Goal: Task Accomplishment & Management: Complete application form

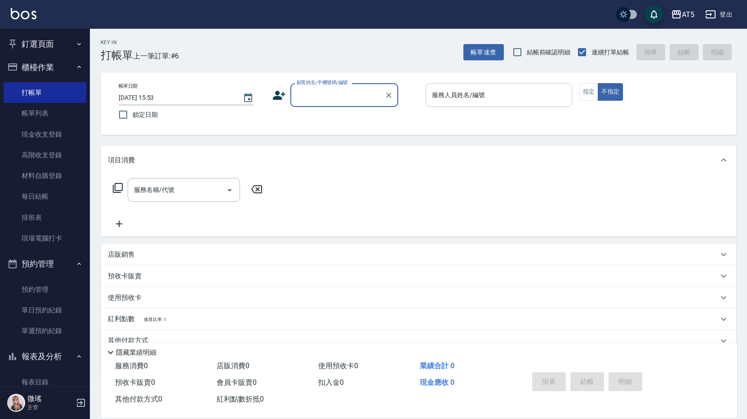
click at [462, 94] on input "服務人員姓名/編號" at bounding box center [499, 95] width 138 height 16
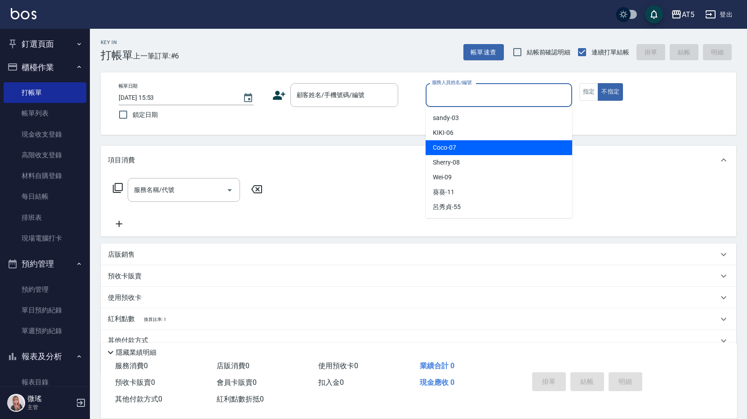
click at [474, 150] on div "Coco -07" at bounding box center [499, 147] width 147 height 15
type input "Coco-07"
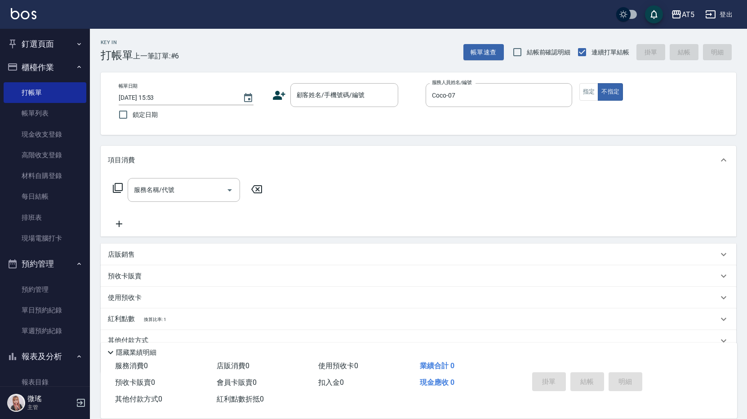
click at [572, 104] on div "帳單日期 [DATE] 15:53 鎖定日期 顧客姓名/手機號碼/編號 顧客姓名/手機號碼/編號 服務人員姓名/編號 Coco-07 服務人員姓名/編號 指定…" at bounding box center [418, 103] width 614 height 41
click at [583, 97] on button "指定" at bounding box center [588, 92] width 19 height 18
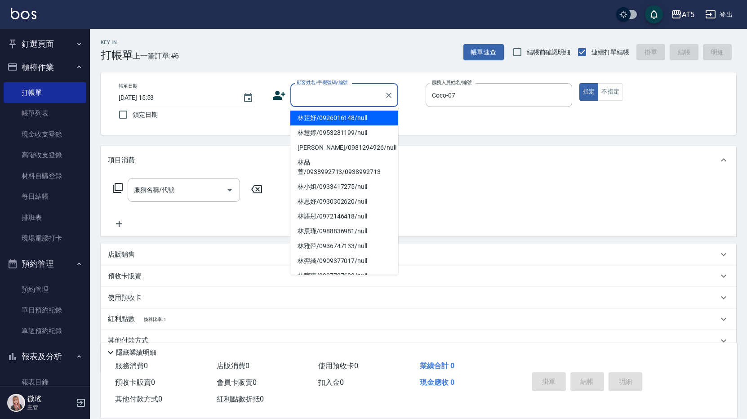
click at [327, 93] on input "顧客姓名/手機號碼/編號" at bounding box center [337, 95] width 86 height 16
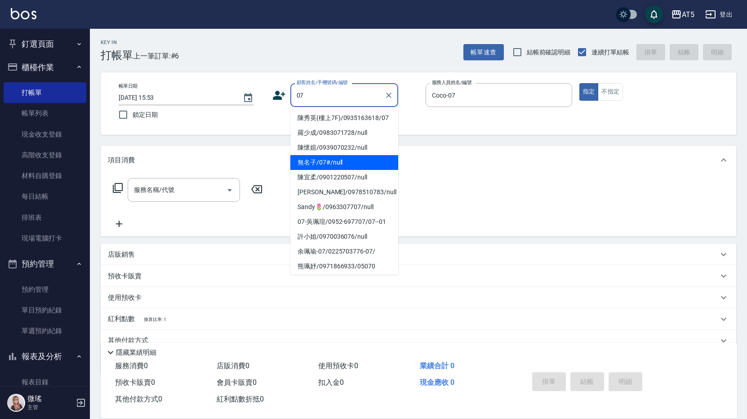
click at [332, 170] on li "無名子/07#/null" at bounding box center [344, 162] width 108 height 15
type input "無名子/07#/null"
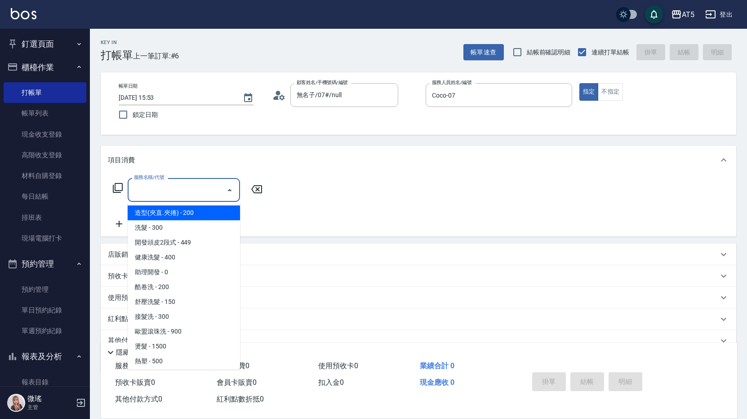
click at [189, 192] on input "服務名稱/代號" at bounding box center [177, 190] width 91 height 16
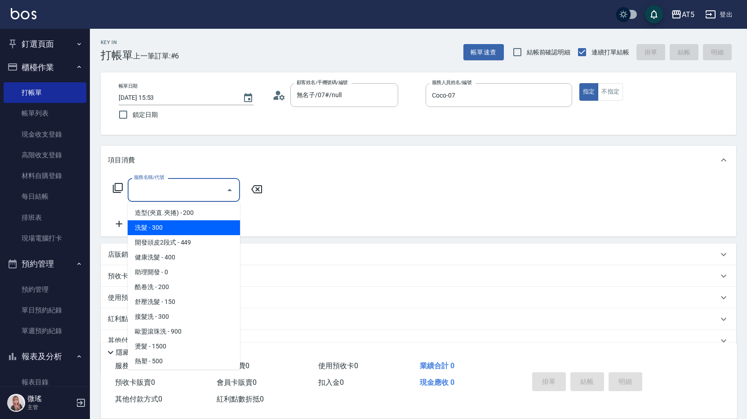
click at [169, 228] on span "洗髮 - 300" at bounding box center [184, 227] width 112 height 15
type input "洗髮(201)"
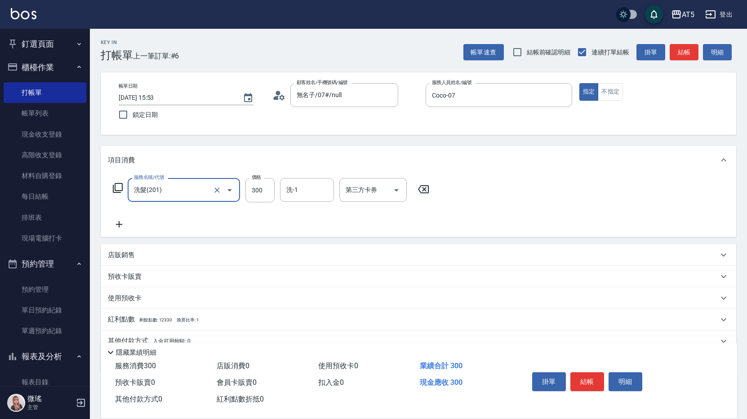
click at [120, 189] on icon at bounding box center [117, 187] width 11 height 11
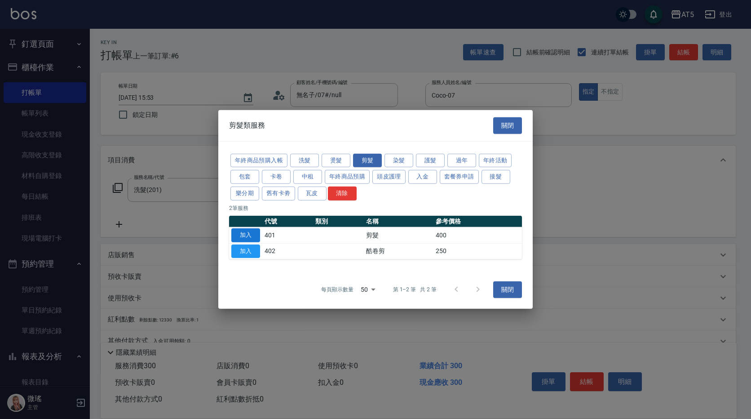
click at [249, 238] on button "加入" at bounding box center [245, 235] width 29 height 14
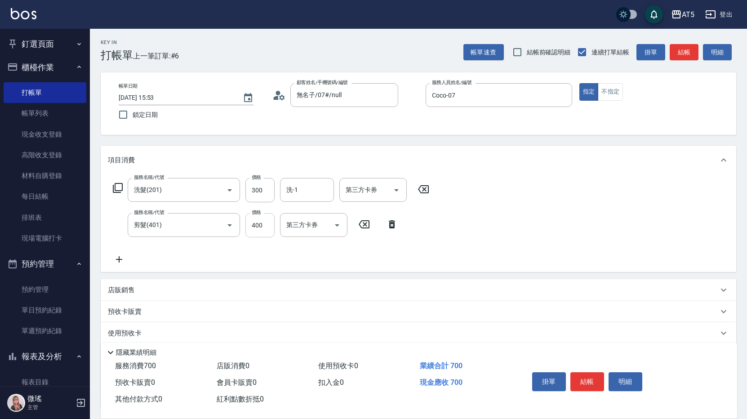
click at [267, 224] on input "400" at bounding box center [259, 225] width 29 height 24
type input "30"
type input "100"
type input "40"
type input "100"
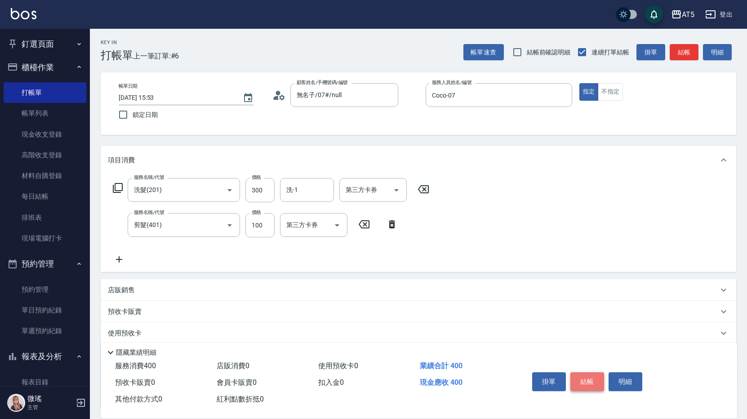
click at [587, 373] on button "結帳" at bounding box center [587, 381] width 34 height 19
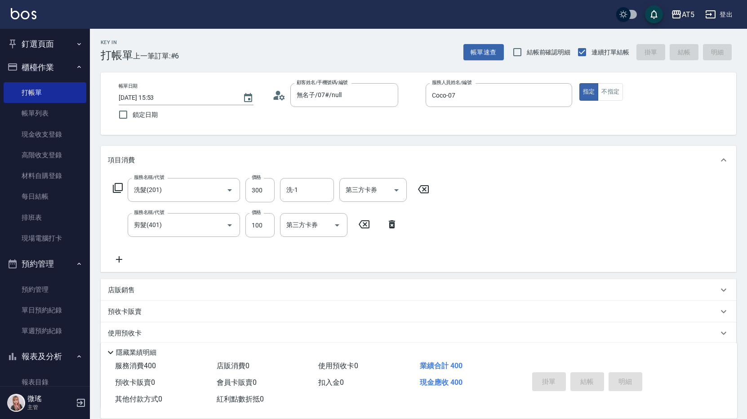
type input "[DATE] 17:01"
type input "0"
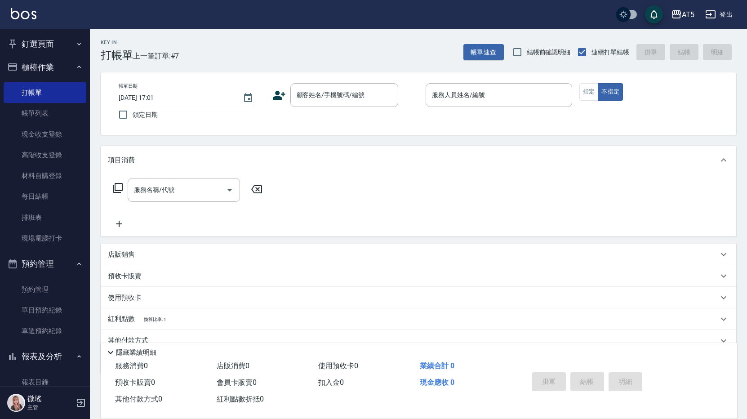
click at [289, 213] on div "服務名稱/代號 服務名稱/代號" at bounding box center [418, 205] width 635 height 62
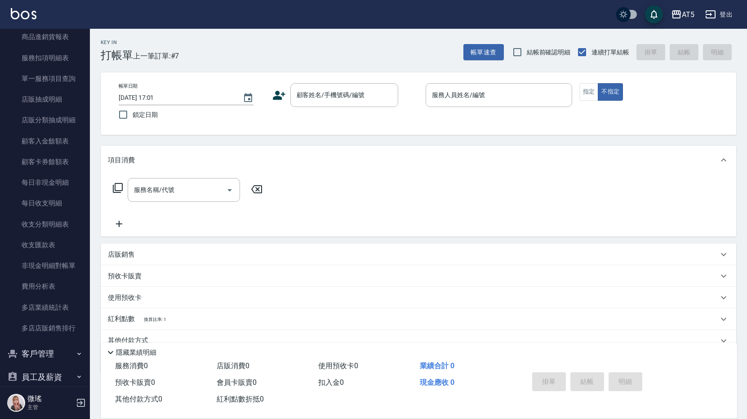
scroll to position [778, 0]
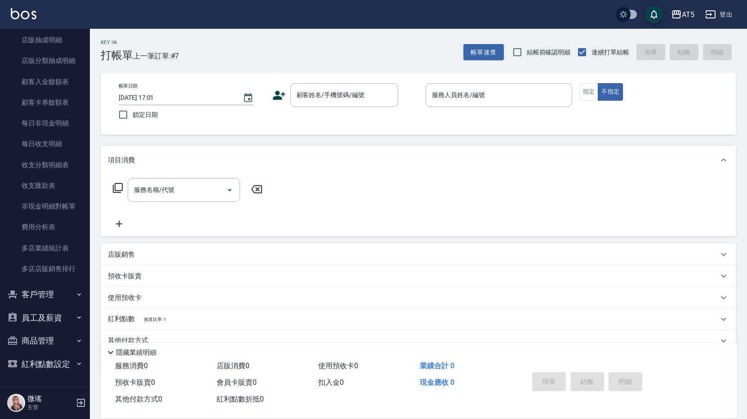
click at [45, 293] on button "客戶管理" at bounding box center [45, 294] width 83 height 23
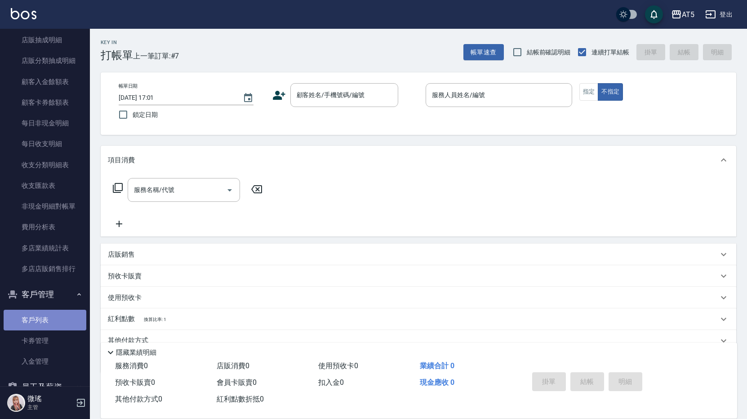
click at [59, 323] on link "客戶列表" at bounding box center [45, 320] width 83 height 21
click at [60, 323] on link "客戶列表" at bounding box center [45, 320] width 83 height 21
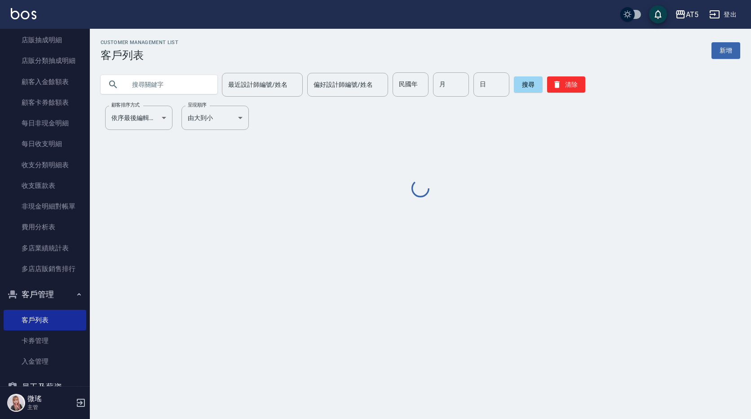
click at [179, 85] on input "text" at bounding box center [168, 84] width 84 height 24
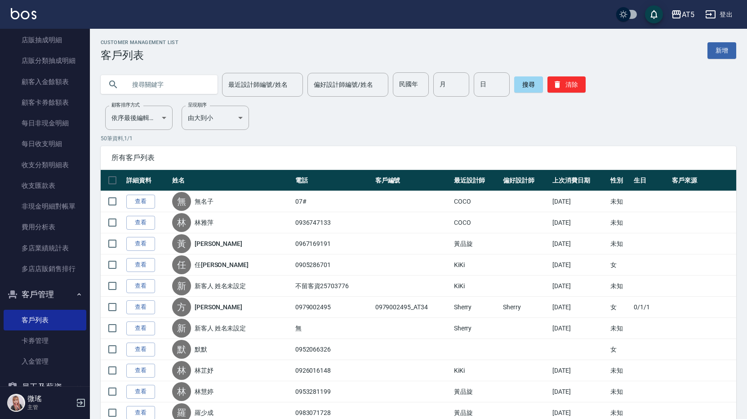
click at [179, 84] on input "text" at bounding box center [168, 84] width 84 height 24
type input "吳"
click at [523, 86] on button "搜尋" at bounding box center [528, 84] width 29 height 16
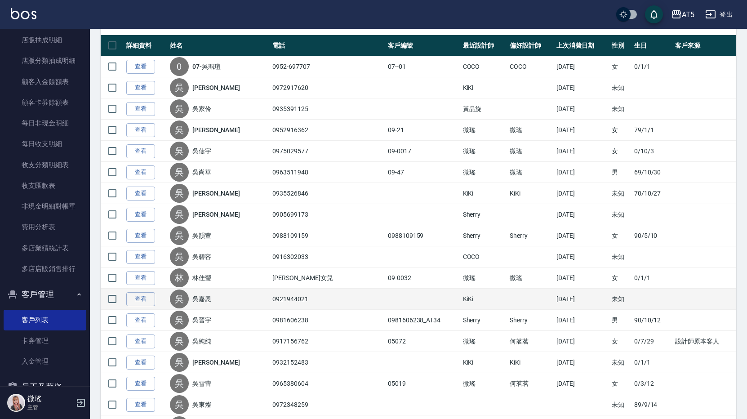
scroll to position [225, 0]
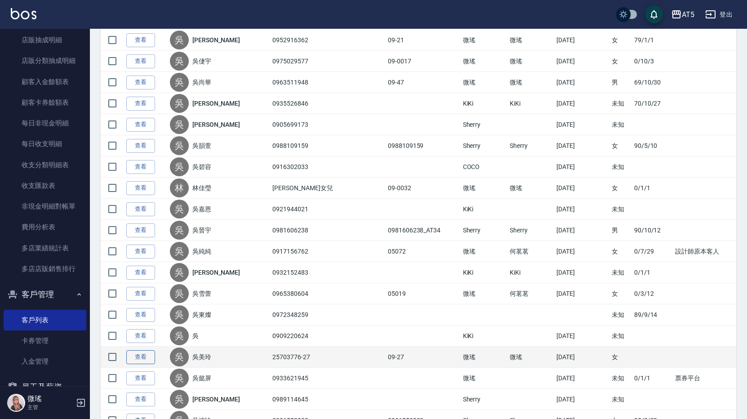
click at [146, 358] on link "查看" at bounding box center [140, 357] width 29 height 14
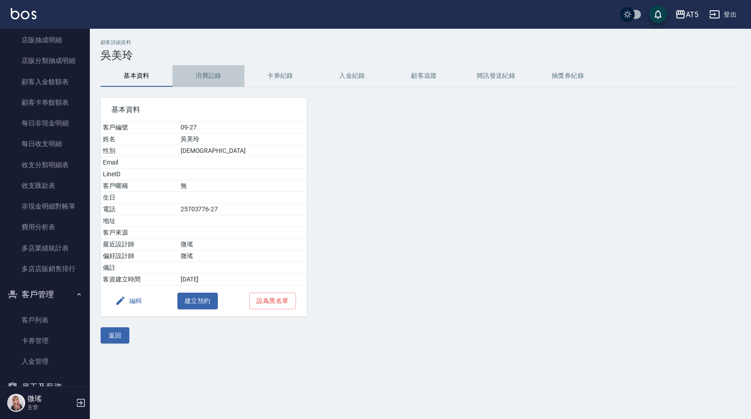
click at [209, 71] on button "消費記錄" at bounding box center [209, 76] width 72 height 22
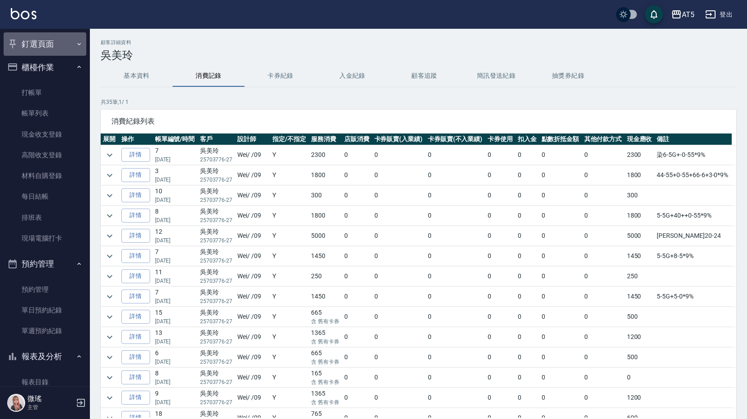
click at [52, 49] on button "釘選頁面" at bounding box center [45, 43] width 83 height 23
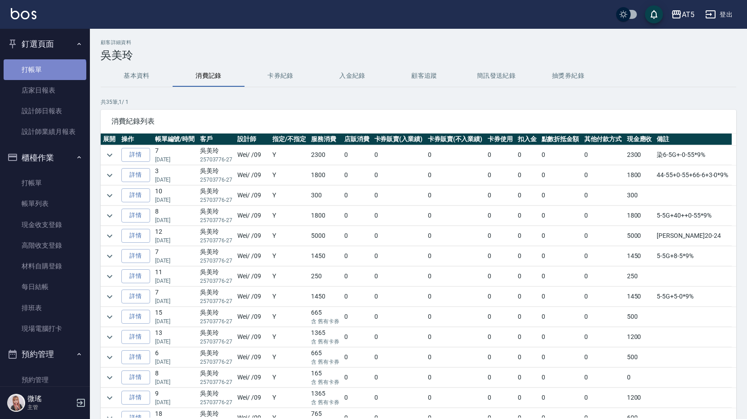
click at [44, 71] on link "打帳單" at bounding box center [45, 69] width 83 height 21
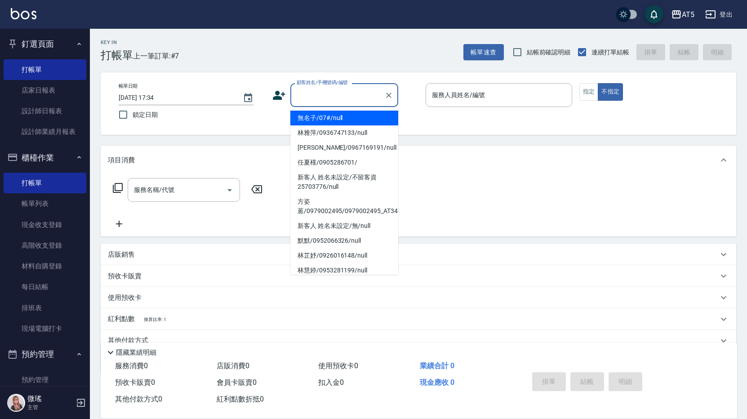
drag, startPoint x: 310, startPoint y: 90, endPoint x: 315, endPoint y: 96, distance: 7.7
click at [311, 91] on input "顧客姓名/手機號碼/編號" at bounding box center [337, 95] width 86 height 16
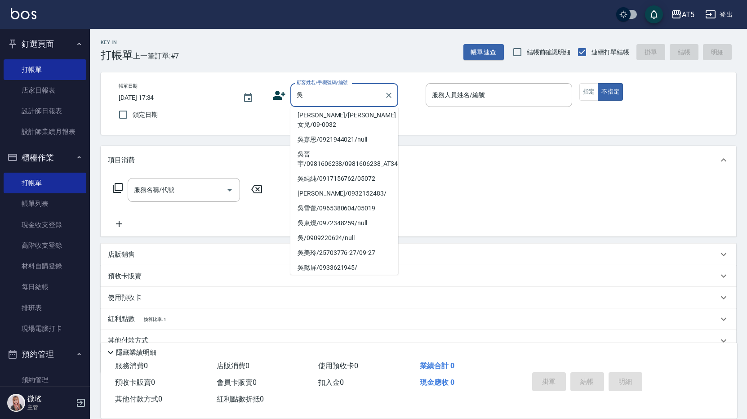
scroll to position [40, 0]
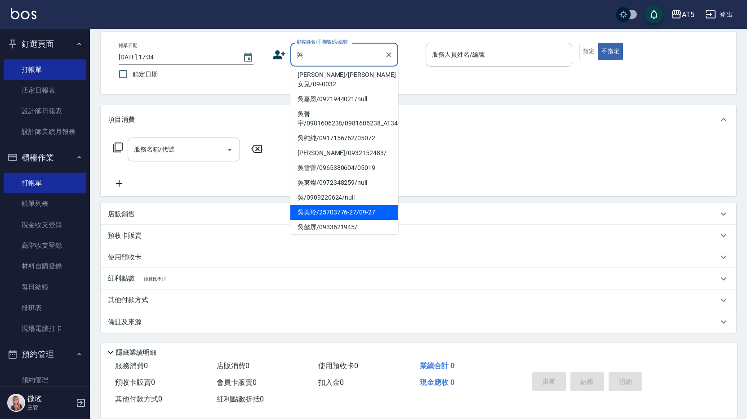
click at [331, 53] on li "吳韻萱/0988109159/0988109159" at bounding box center [344, 40] width 108 height 24
type input "吳韻萱/0988109159/0988109159"
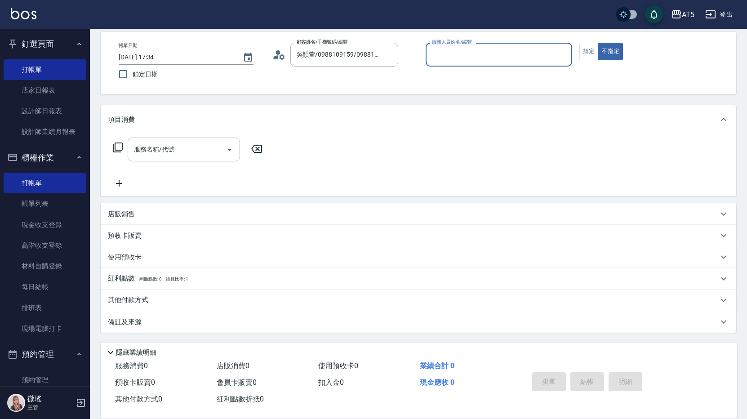
type input "Sherry-08"
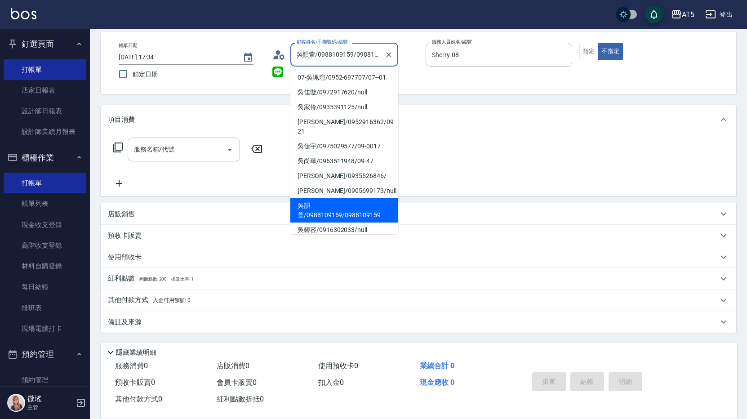
click at [331, 53] on input "吳韻萱/0988109159/0988109159" at bounding box center [337, 55] width 86 height 16
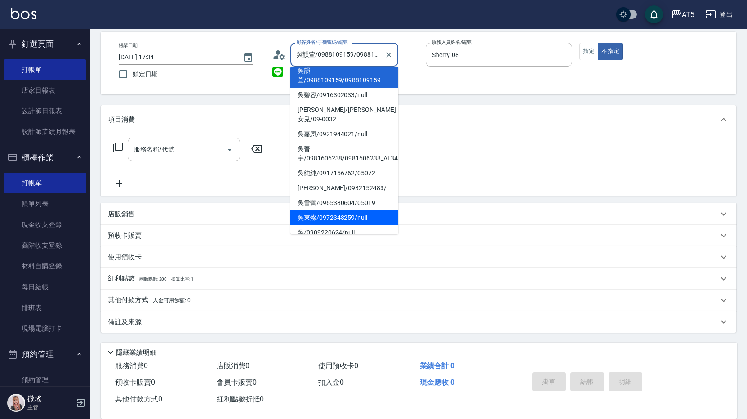
scroll to position [155, 0]
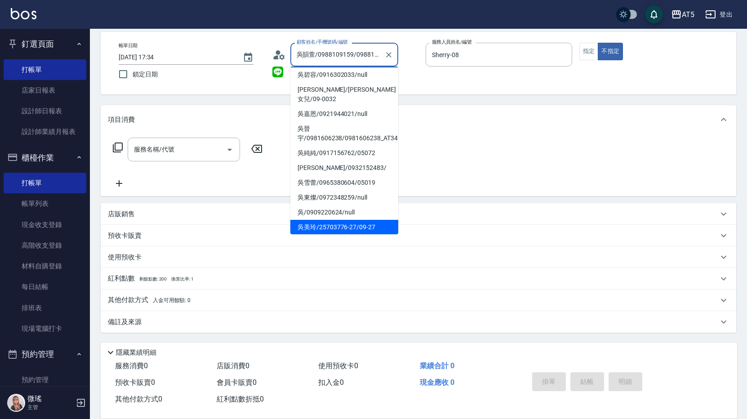
click at [340, 220] on li "吳美玲/25703776-27/09-27" at bounding box center [344, 227] width 108 height 15
type input "吳美玲/25703776-27/09-27"
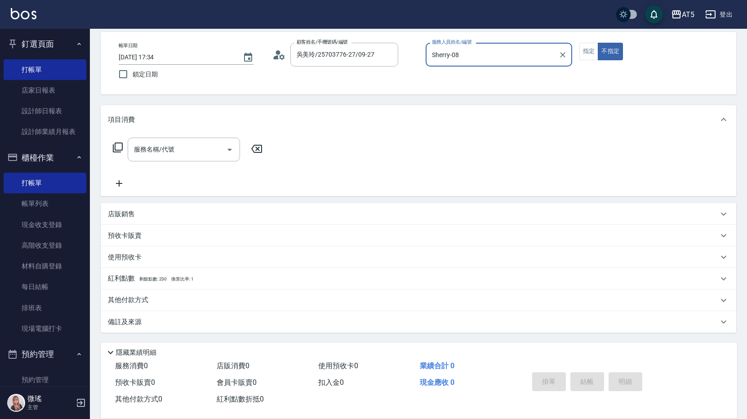
type input "Wei-09"
click at [590, 58] on button "指定" at bounding box center [588, 52] width 19 height 18
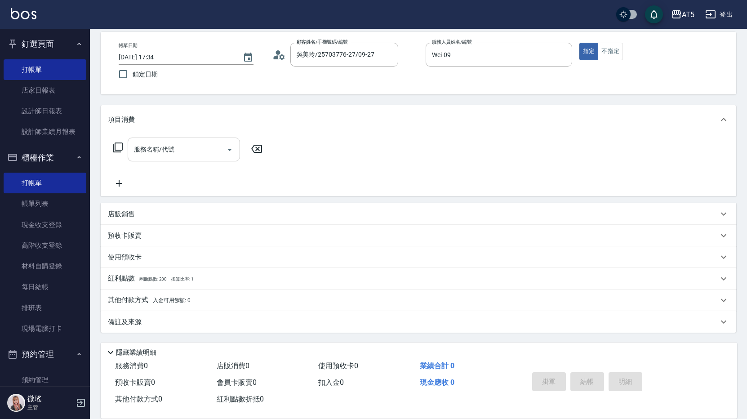
click at [133, 148] on input "服務名稱/代號" at bounding box center [177, 150] width 91 height 16
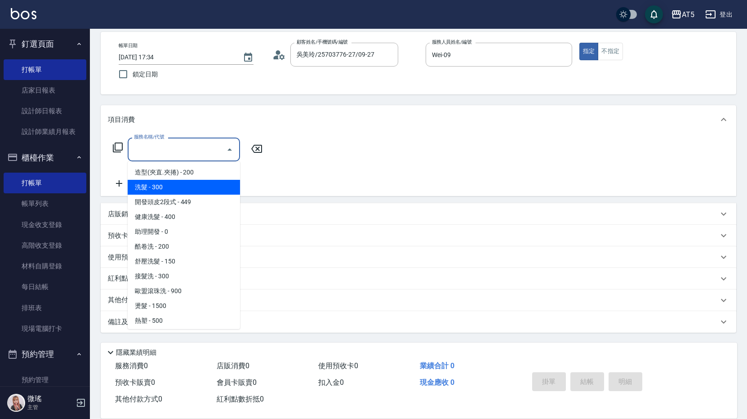
click at [170, 191] on span "洗髮 - 300" at bounding box center [184, 187] width 112 height 15
type input "洗髮(201)"
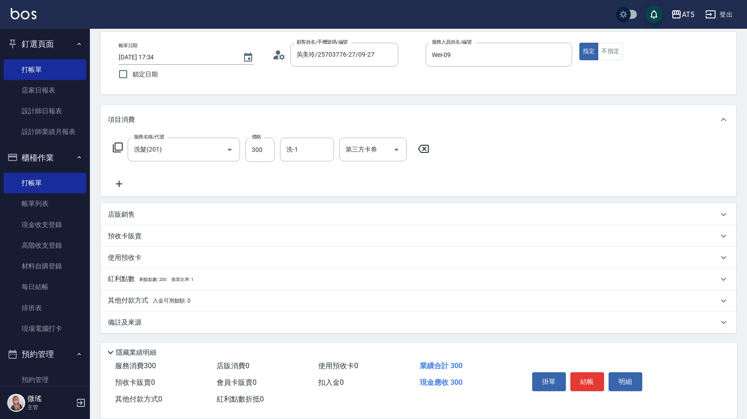
click at [121, 181] on icon at bounding box center [119, 183] width 22 height 11
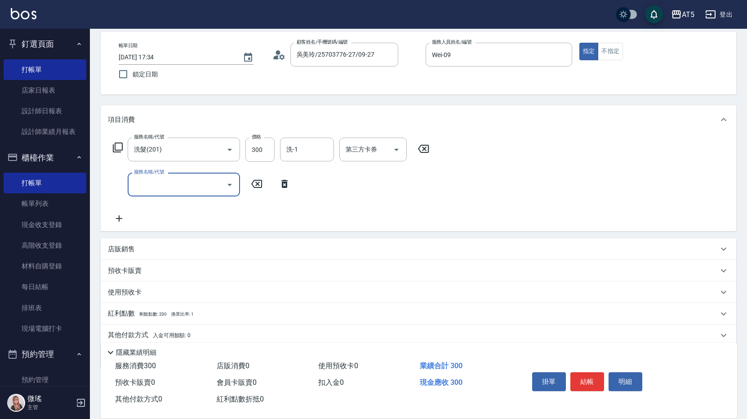
click at [160, 188] on input "服務名稱/代號" at bounding box center [177, 185] width 91 height 16
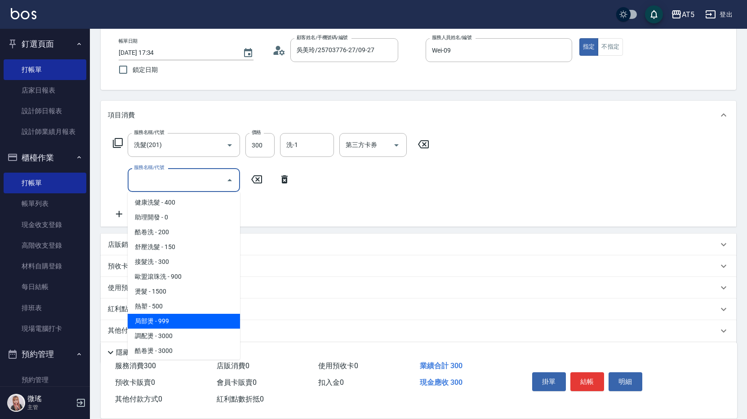
scroll to position [135, 0]
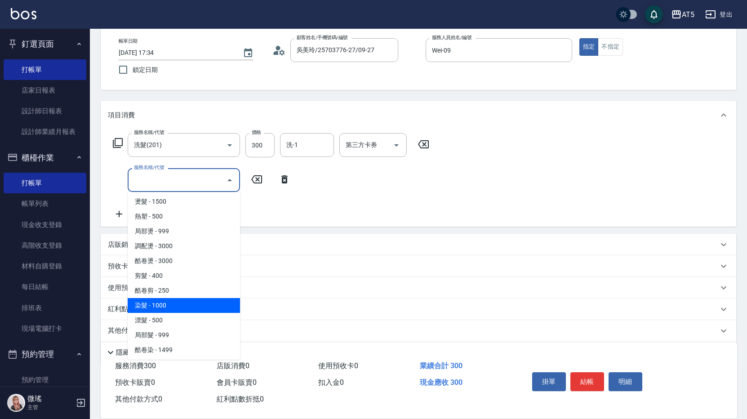
click at [169, 305] on span "染髮 - 1000" at bounding box center [184, 305] width 112 height 15
type input "130"
type input "染髮(501)"
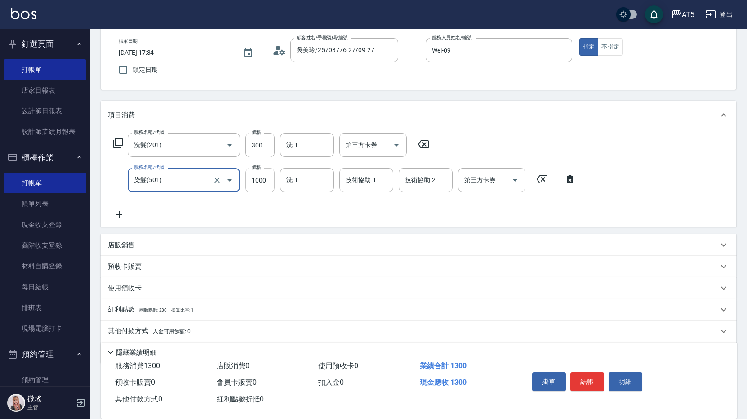
click at [255, 184] on input "1000" at bounding box center [259, 180] width 29 height 24
type input "1"
type input "30"
type input "150"
type input "180"
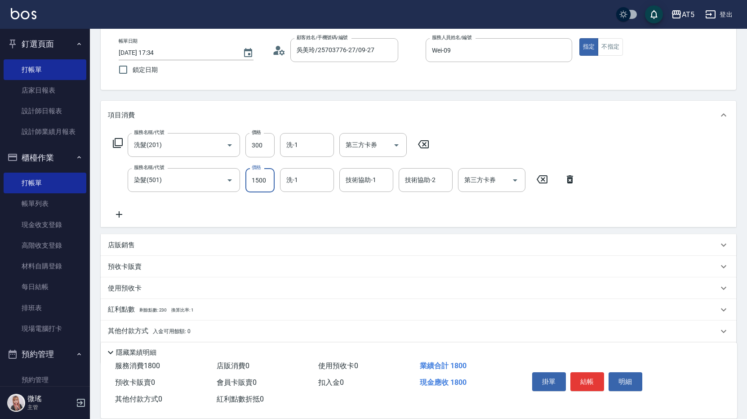
type input "1500"
click at [211, 203] on div "服務名稱/代號 洗髮(201) 服務名稱/代號 價格 300 價格 洗-1 洗-1 第三方卡券 第三方卡券 服務名稱/代號 染髮(501) 服務名稱/代號 價…" at bounding box center [344, 176] width 473 height 87
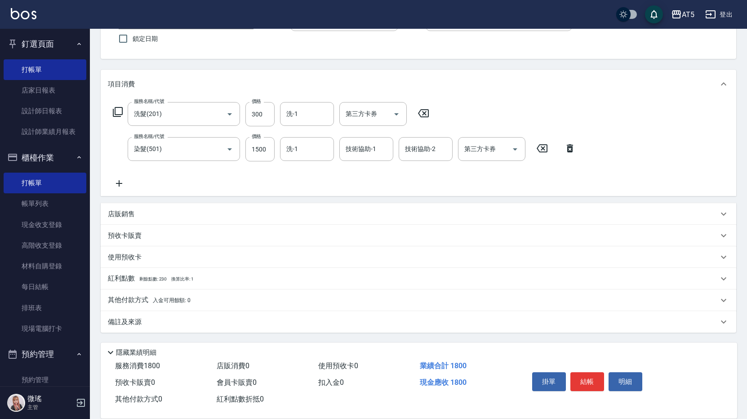
click at [112, 322] on p "備註及來源" at bounding box center [125, 321] width 34 height 9
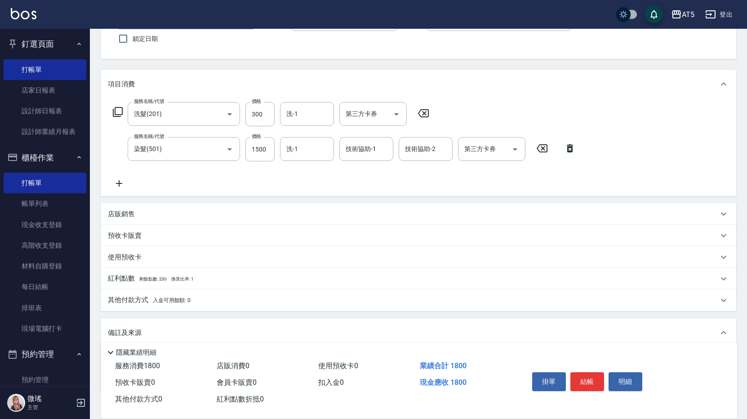
scroll to position [124, 0]
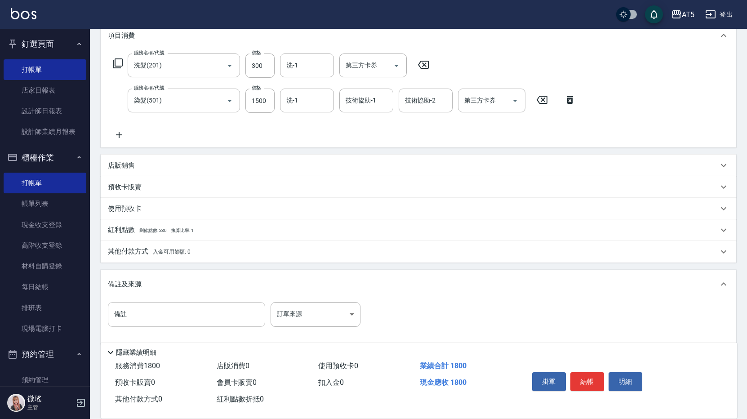
click at [124, 312] on input "備註" at bounding box center [186, 314] width 157 height 24
type input "55-5+6-5G+4-5G*9%"
click at [593, 374] on button "結帳" at bounding box center [587, 381] width 34 height 19
type input "[DATE] 17:36"
type input "0"
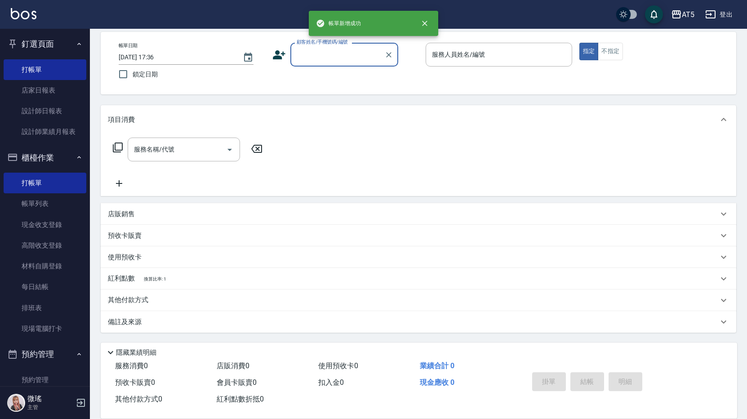
scroll to position [0, 0]
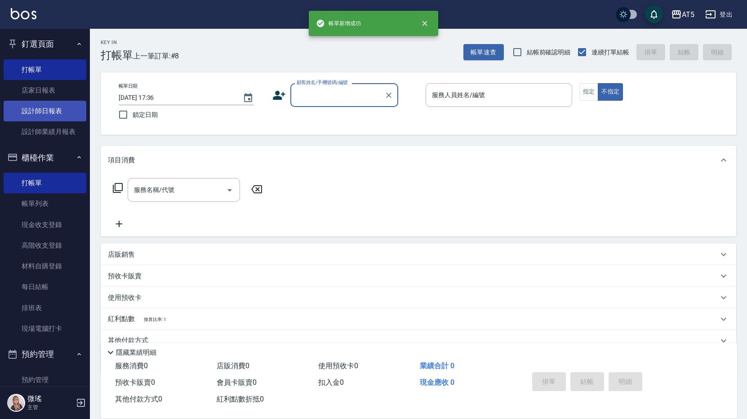
click at [53, 113] on link "設計師日報表" at bounding box center [45, 111] width 83 height 21
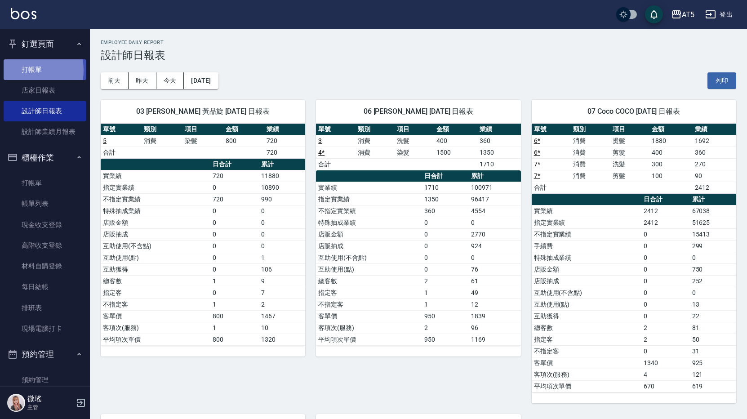
click at [25, 70] on link "打帳單" at bounding box center [45, 69] width 83 height 21
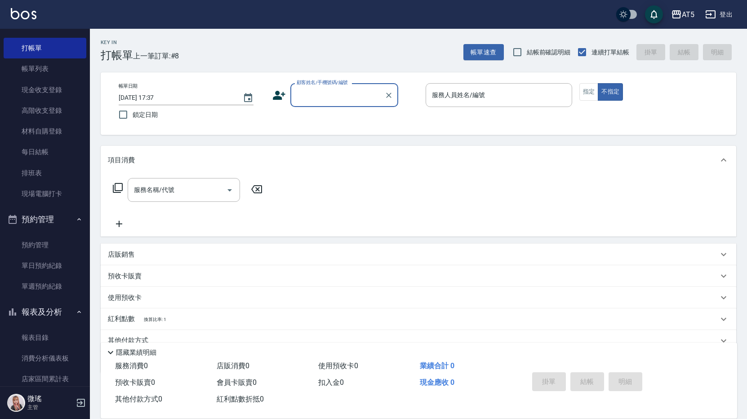
scroll to position [40, 0]
